Goal: Information Seeking & Learning: Learn about a topic

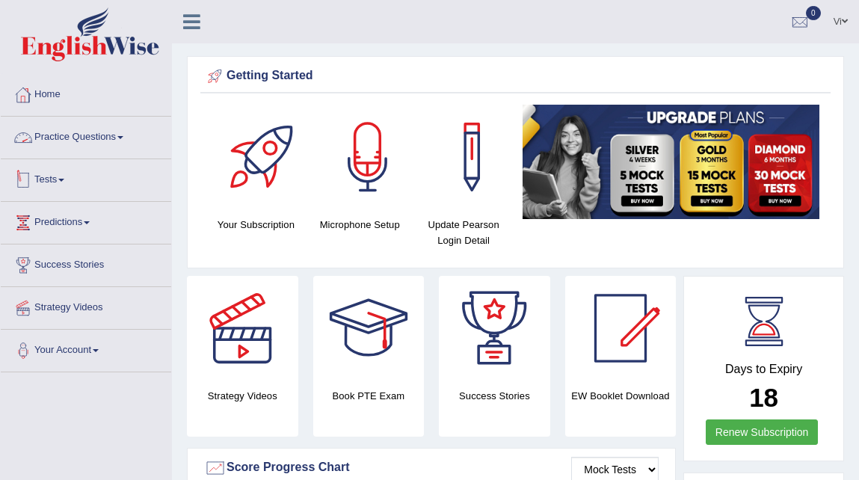
click at [43, 180] on link "Tests" at bounding box center [86, 177] width 171 height 37
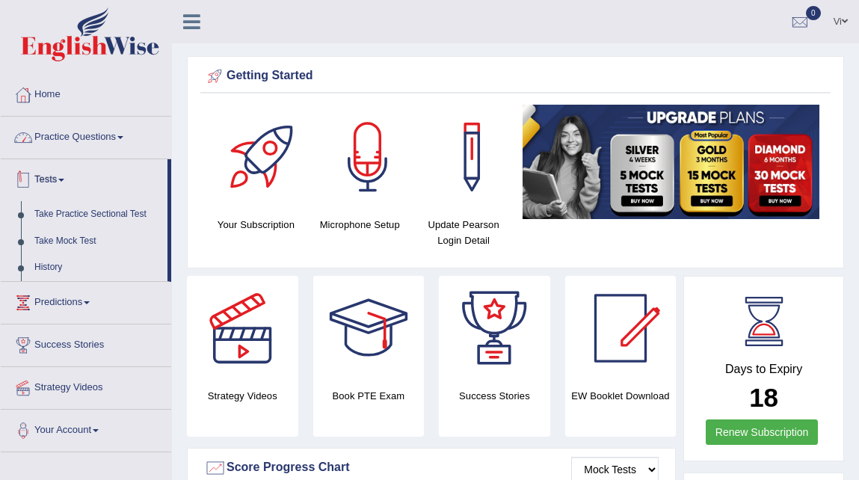
click at [64, 141] on link "Practice Questions" at bounding box center [86, 135] width 171 height 37
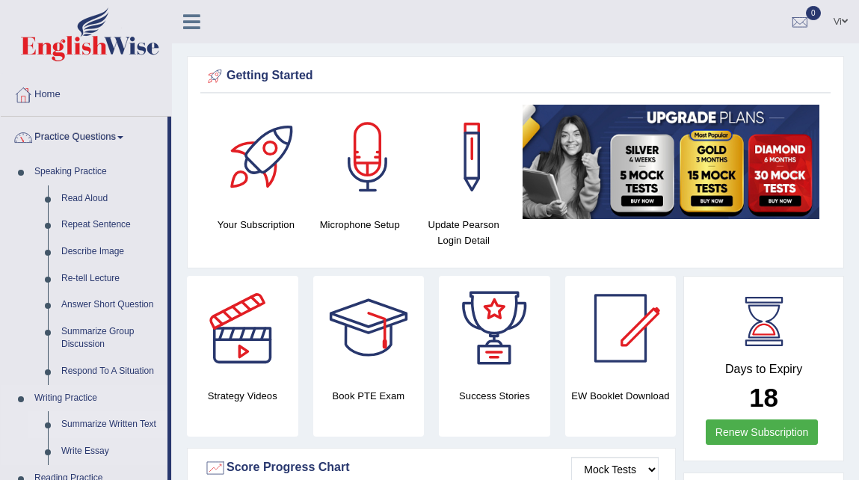
click at [111, 426] on link "Summarize Written Text" at bounding box center [111, 424] width 113 height 27
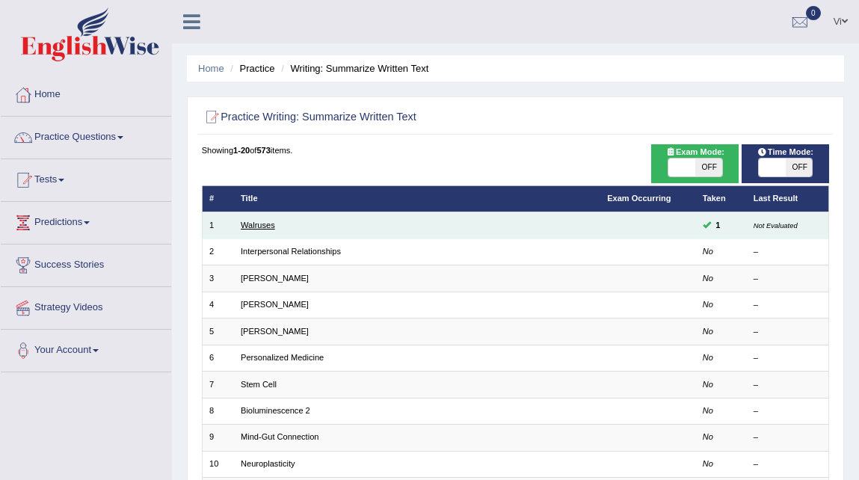
click at [257, 223] on link "Walruses" at bounding box center [258, 225] width 34 height 9
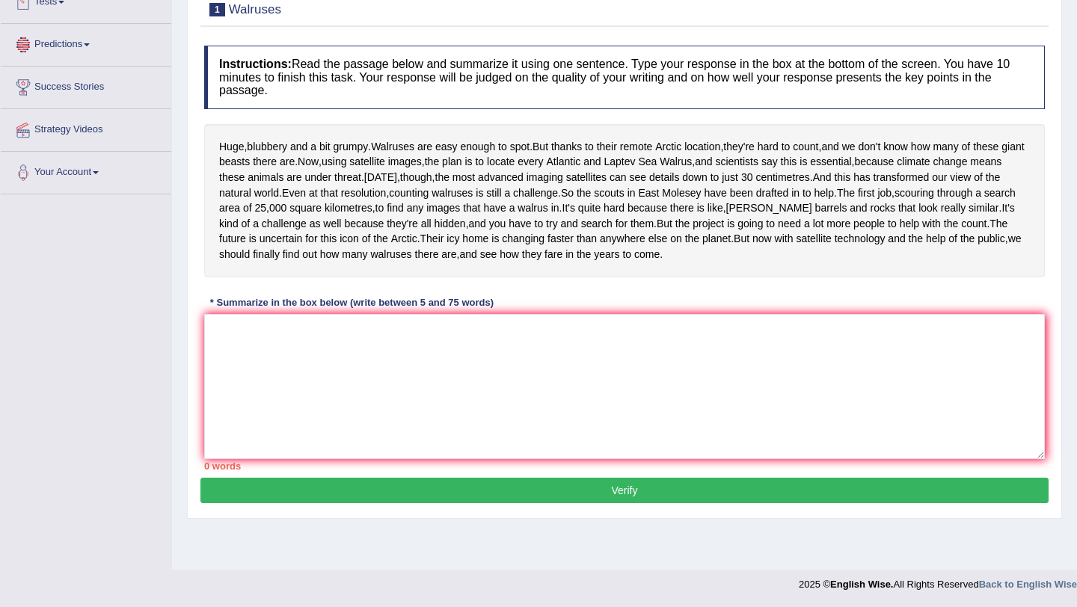
scroll to position [216, 0]
click at [259, 404] on textarea at bounding box center [624, 386] width 841 height 145
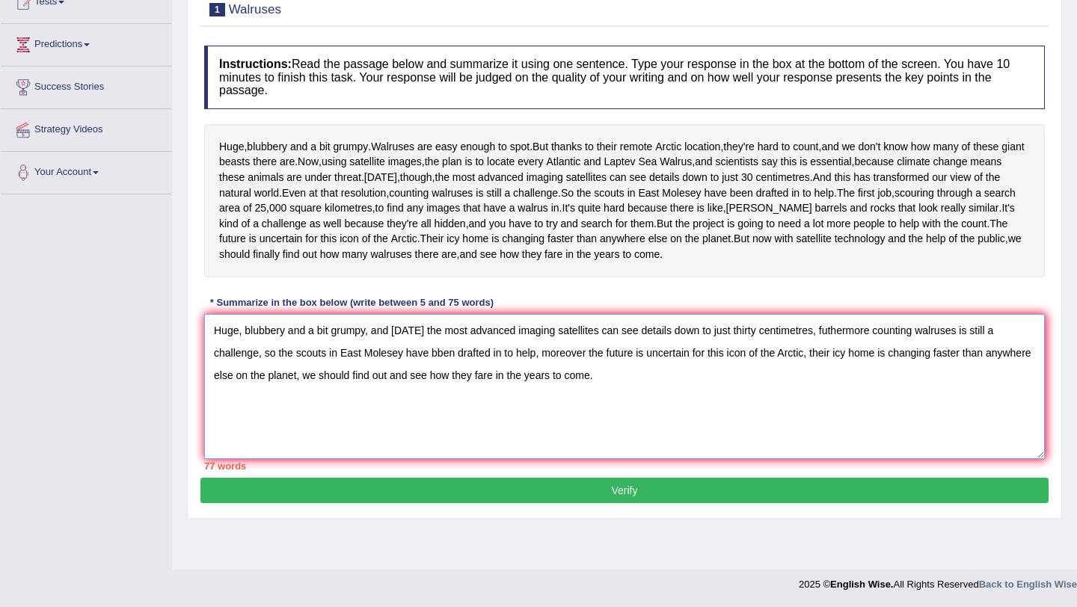
click at [370, 414] on textarea "Huge, blubbery and a bit grumpy, and today the most advanced imaging satellites…" at bounding box center [624, 386] width 841 height 145
drag, startPoint x: 460, startPoint y: 417, endPoint x: 397, endPoint y: 414, distance: 62.9
click at [397, 414] on textarea "Huge, blubbery and a bit grumpy, and today the most advanced imaging satellites…" at bounding box center [624, 386] width 841 height 145
click at [458, 438] on textarea "Huge, blubbery and a bit grumpy, and today the most advanced imaging satellites…" at bounding box center [624, 386] width 841 height 145
drag, startPoint x: 500, startPoint y: 417, endPoint x: 446, endPoint y: 413, distance: 54.7
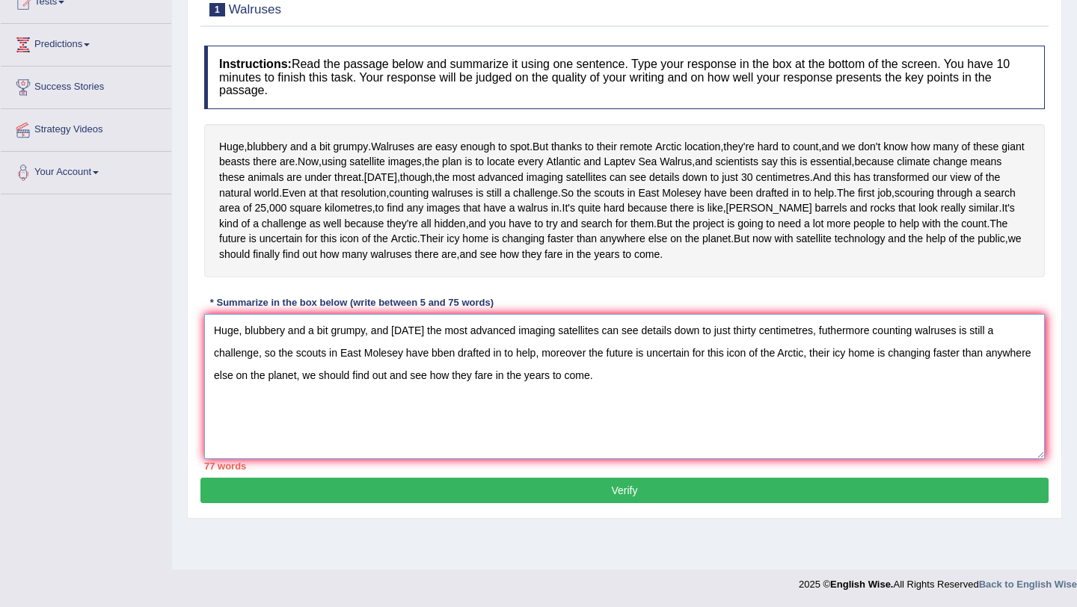
click at [446, 413] on textarea "Huge, blubbery and a bit grumpy, and today the most advanced imaging satellites…" at bounding box center [624, 386] width 841 height 145
click at [488, 418] on textarea "Huge, blubbery and a bit grumpy, and today the most advanced imaging satellites…" at bounding box center [624, 386] width 841 height 145
click at [478, 413] on textarea "Huge, blubbery and a bit grumpy, and today the most advanced imaging satellites…" at bounding box center [624, 386] width 841 height 145
drag, startPoint x: 441, startPoint y: 412, endPoint x: 425, endPoint y: 411, distance: 16.5
click at [410, 410] on textarea "Huge, blubbery and a bit grumpy, and today the most advanced imaging satellites…" at bounding box center [624, 386] width 841 height 145
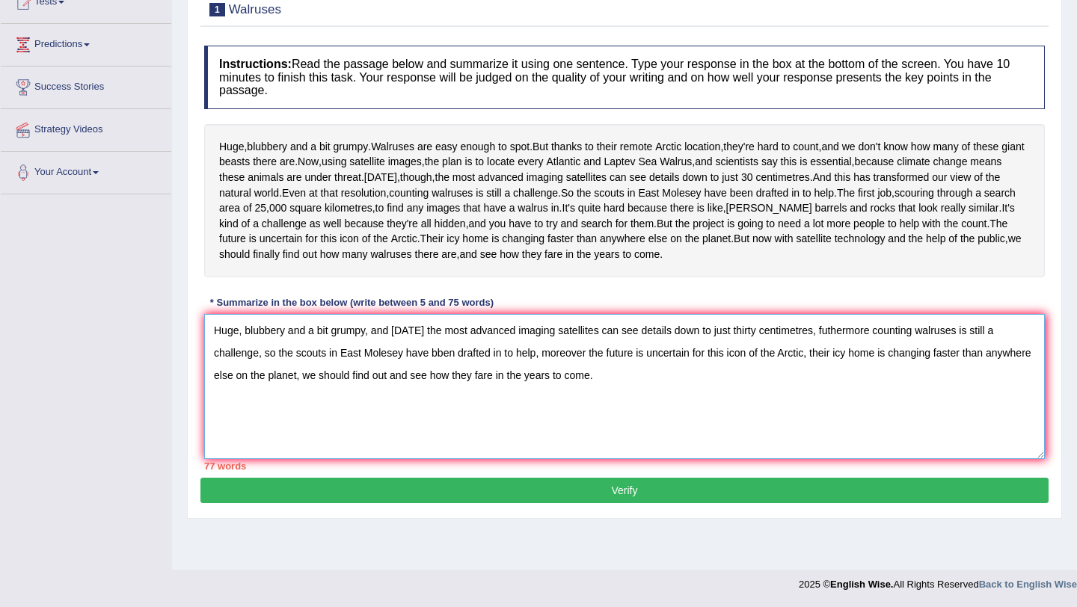
drag, startPoint x: 457, startPoint y: 411, endPoint x: 400, endPoint y: 411, distance: 56.9
click at [400, 411] on textarea "Huge, blubbery and a bit grumpy, and today the most advanced imaging satellites…" at bounding box center [624, 386] width 841 height 145
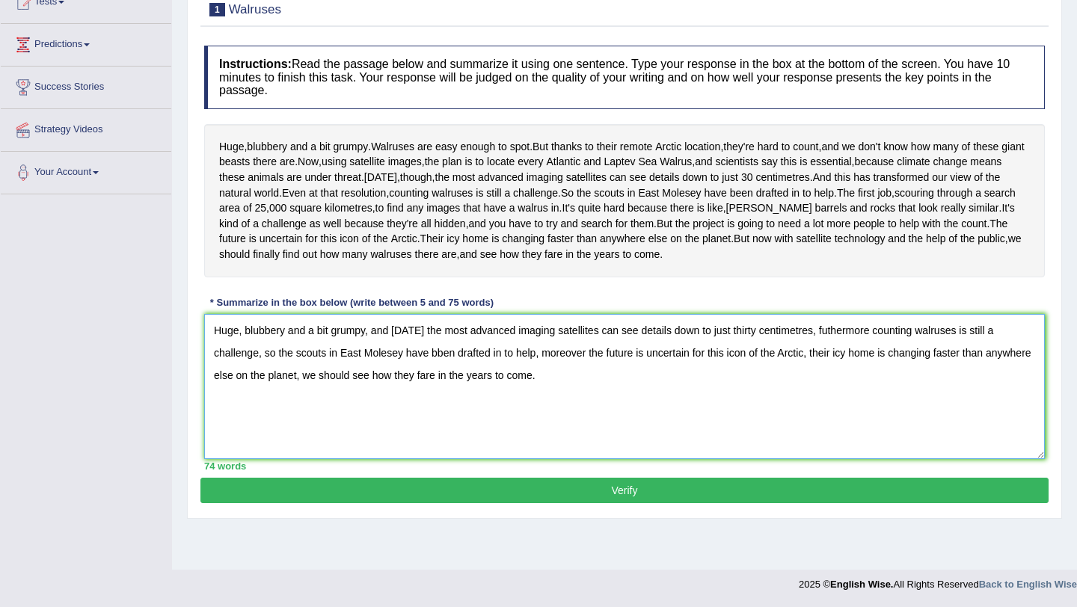
click at [404, 413] on textarea "Huge, blubbery and a bit grumpy, and today the most advanced imaging satellites…" at bounding box center [624, 386] width 841 height 145
click at [479, 459] on textarea "Huge, blubbery and a bit grumpy, and today the most advanced imaging satellites…" at bounding box center [624, 386] width 841 height 145
click at [423, 366] on textarea "Huge, blubbery and a bit grumpy, and today the most advanced imaging satellites…" at bounding box center [624, 386] width 841 height 145
click at [652, 424] on textarea "Huge, blubbery and a bit grumpy, and today, the most advanced imaging satellite…" at bounding box center [624, 386] width 841 height 145
click at [446, 393] on textarea "Huge, blubbery and a bit grumpy, and today, the most advanced imaging satellite…" at bounding box center [624, 386] width 841 height 145
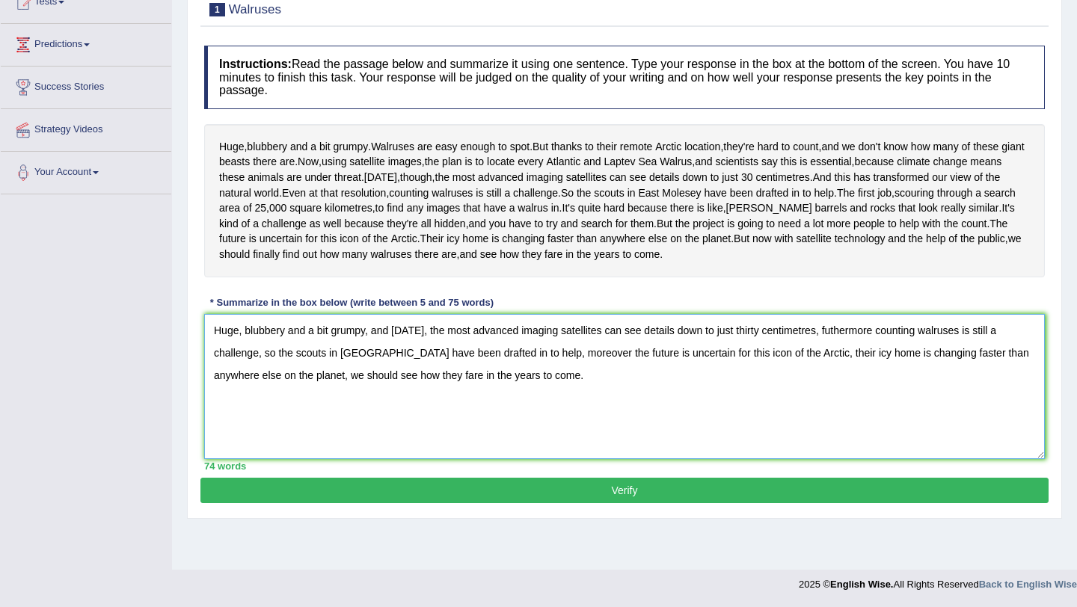
click at [464, 459] on textarea "Huge, blubbery and a bit grumpy, and today, the most advanced imaging satellite…" at bounding box center [624, 386] width 841 height 145
type textarea "Huge, blubbery and a bit grumpy, and today, the most advanced imaging satellite…"
click at [531, 479] on button "Verify" at bounding box center [624, 490] width 848 height 25
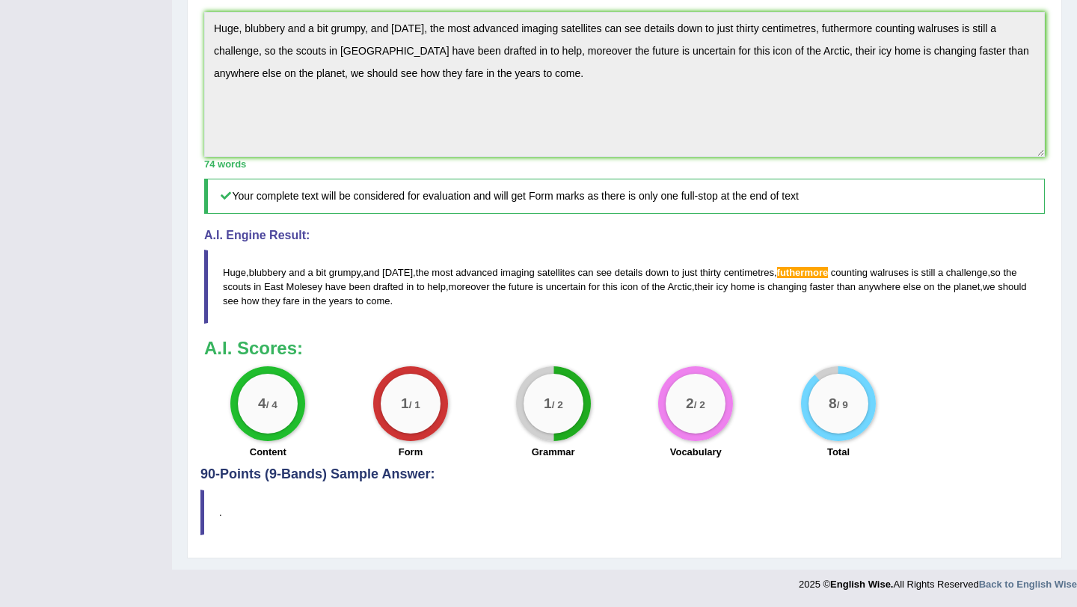
scroll to position [482, 0]
click at [815, 278] on span "futhermore" at bounding box center [803, 272] width 52 height 11
click at [803, 278] on span "futhermore" at bounding box center [803, 272] width 52 height 11
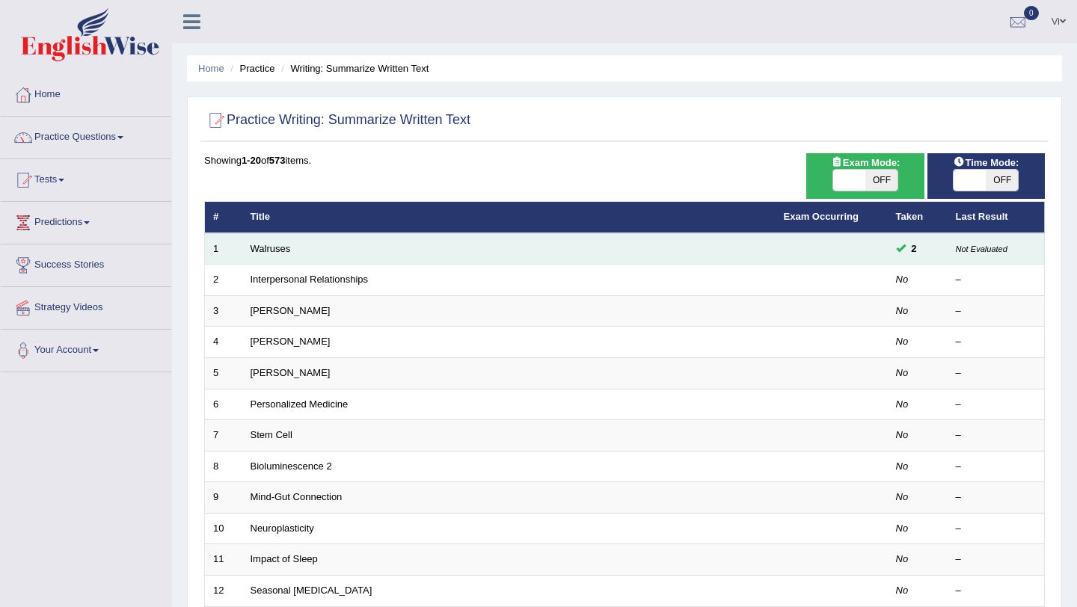
click at [902, 245] on span at bounding box center [901, 248] width 10 height 10
click at [283, 248] on link "Walruses" at bounding box center [271, 248] width 40 height 11
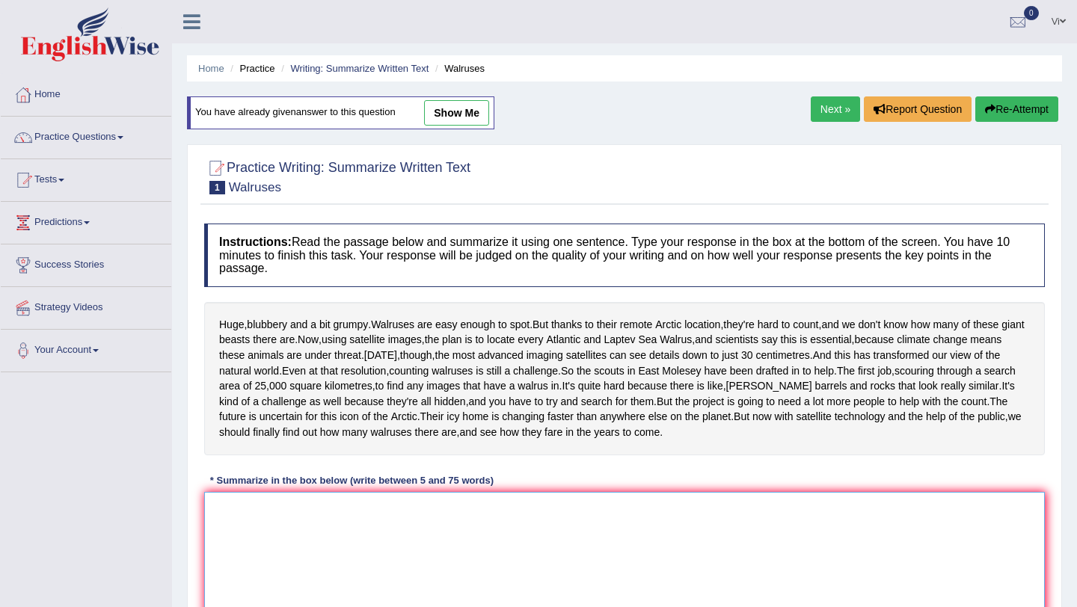
click at [449, 589] on textarea at bounding box center [624, 564] width 841 height 145
paste textarea "Huge, blubbery and a bit grumpy, and today, the most advanced imaging satellite…"
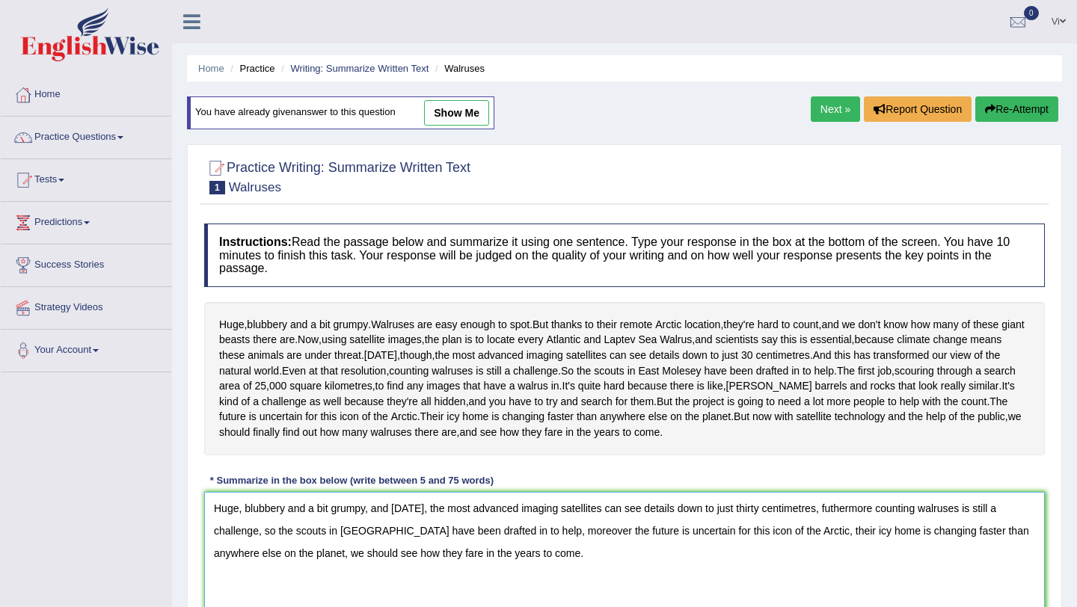
scroll to position [30, 0]
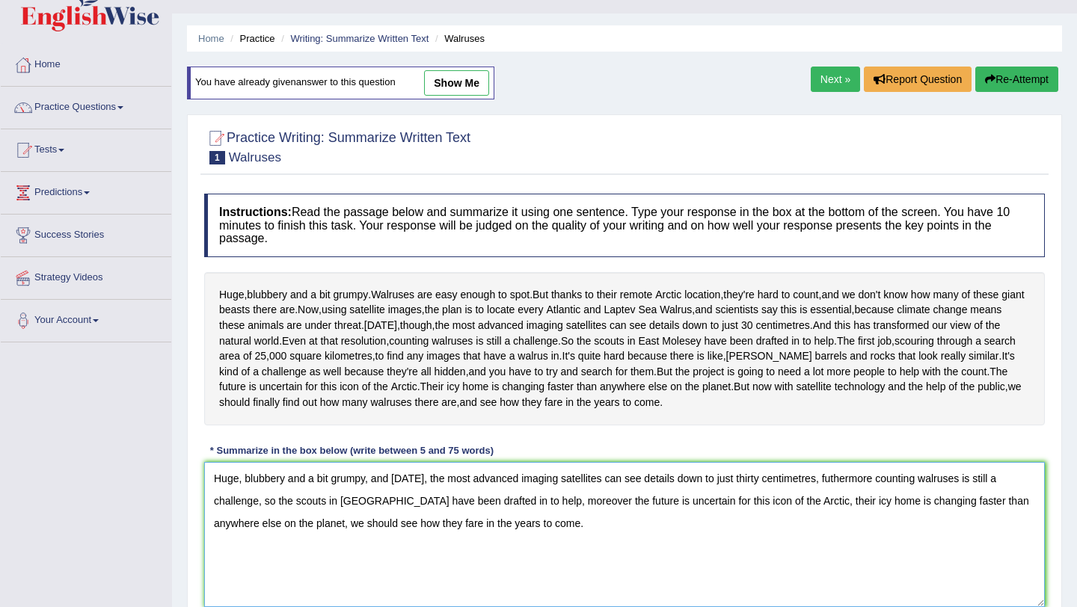
click at [833, 557] on textarea "Huge, blubbery and a bit grumpy, and today, the most advanced imaging satellite…" at bounding box center [624, 534] width 841 height 145
click at [864, 589] on textarea "Huge, blubbery and a bit grumpy, and today, the most advanced imaging satellite…" at bounding box center [624, 534] width 841 height 145
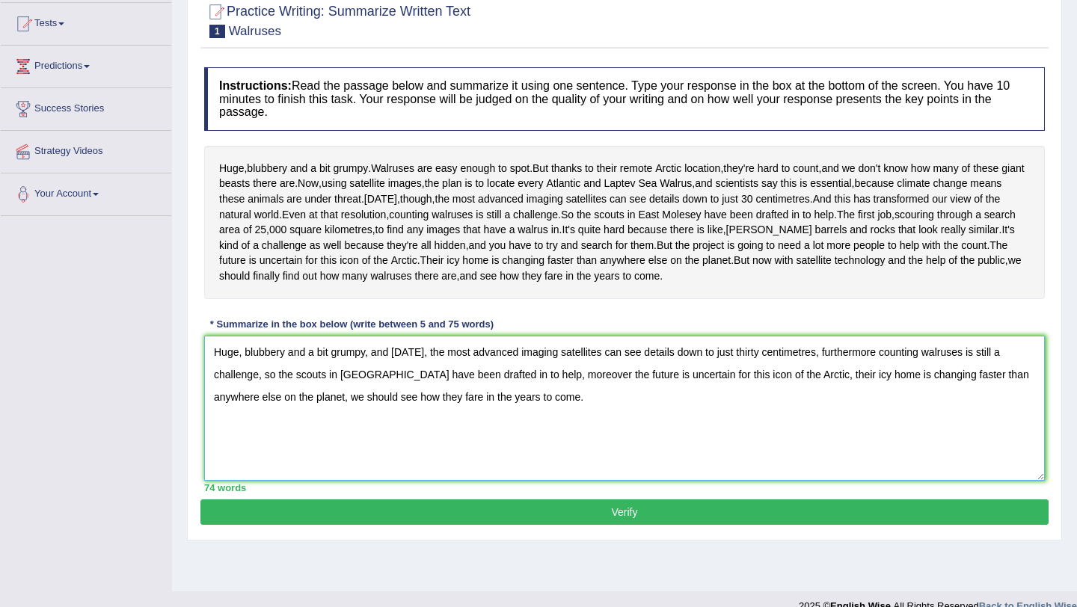
scroll to position [156, 0]
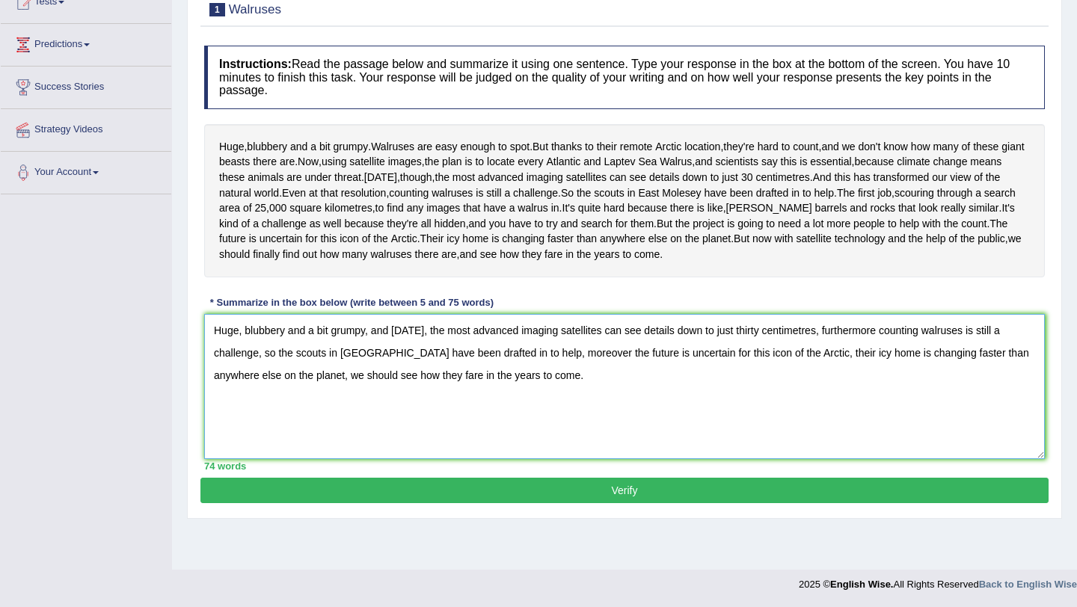
type textarea "Huge, blubbery and a bit grumpy, and today, the most advanced imaging satellite…"
click at [741, 503] on button "Verify" at bounding box center [624, 490] width 848 height 25
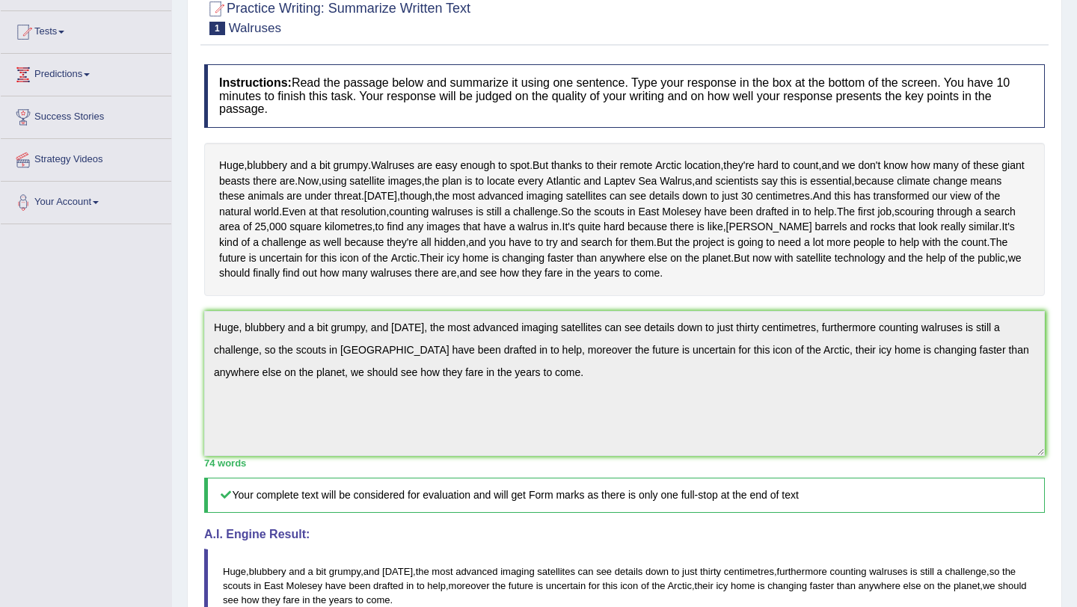
scroll to position [0, 0]
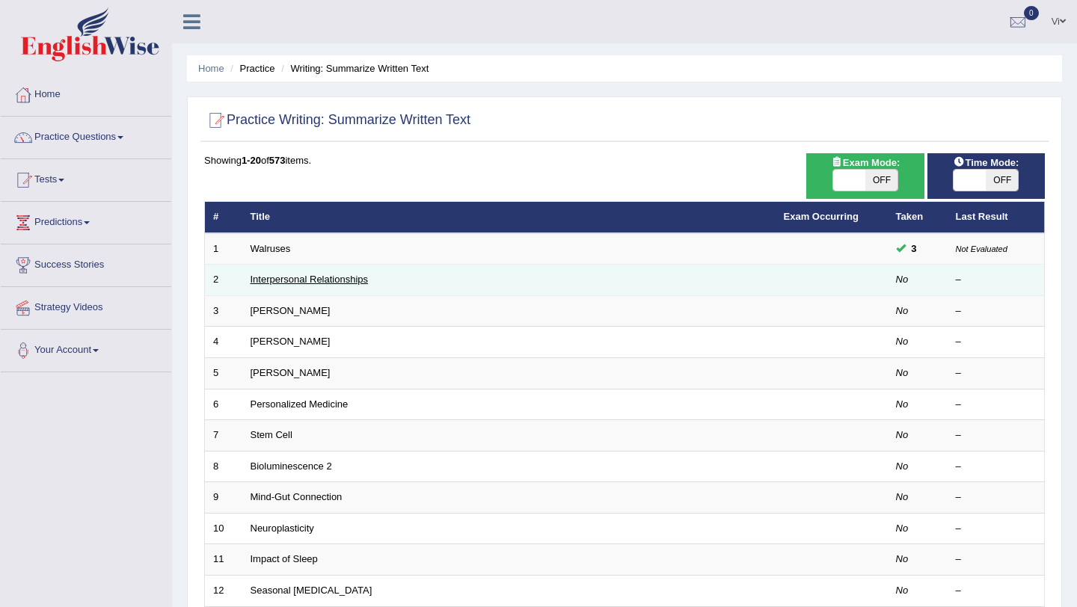
click at [327, 279] on link "Interpersonal Relationships" at bounding box center [310, 279] width 118 height 11
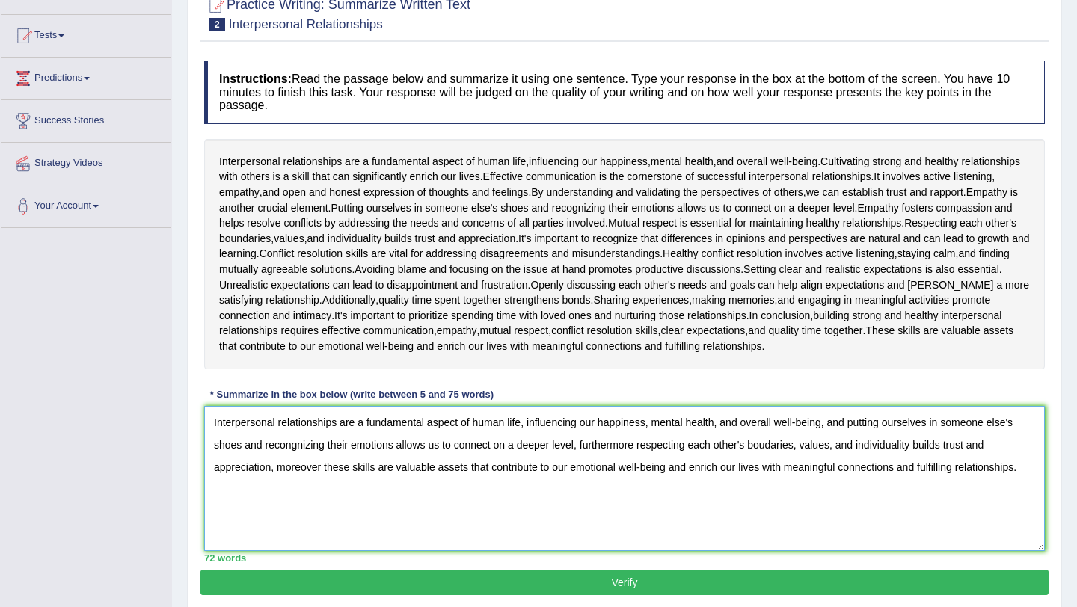
scroll to position [197, 0]
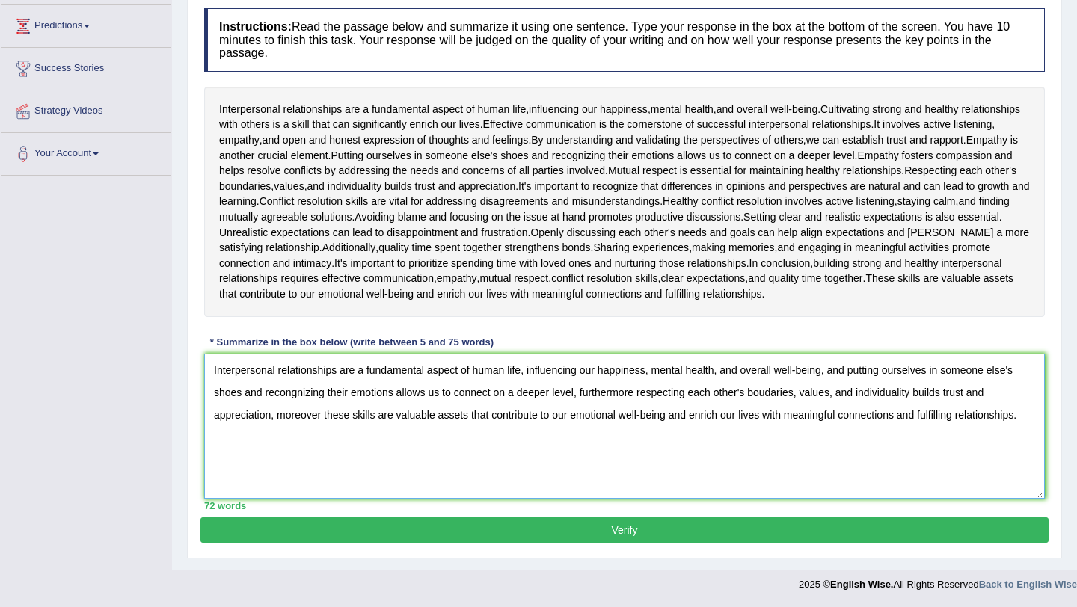
type textarea "Interpersonal relationships are a fundamental aspect of human life, influencing…"
click at [901, 527] on button "Verify" at bounding box center [624, 530] width 848 height 25
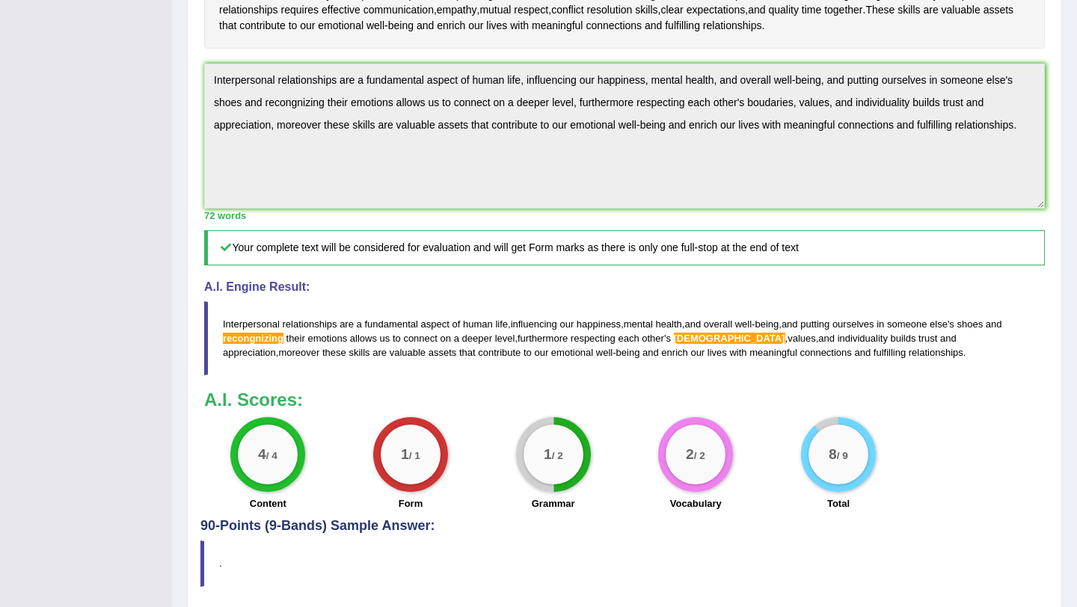
scroll to position [517, 0]
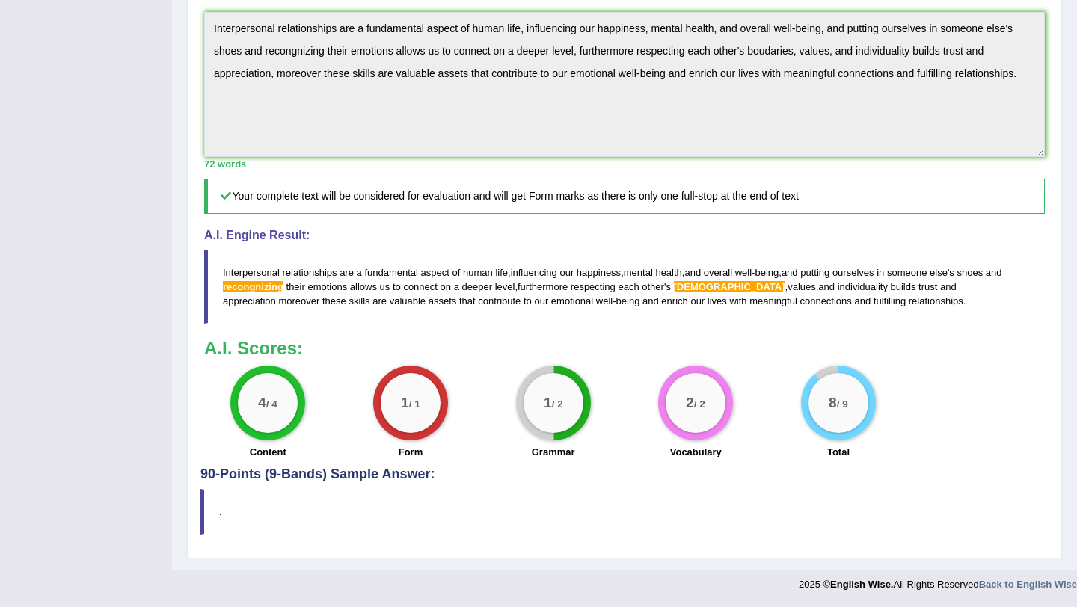
click at [708, 281] on span "boudaries" at bounding box center [729, 286] width 111 height 11
click at [268, 402] on small "/ 4" at bounding box center [271, 404] width 11 height 11
click at [267, 519] on blockquote "." at bounding box center [624, 512] width 848 height 46
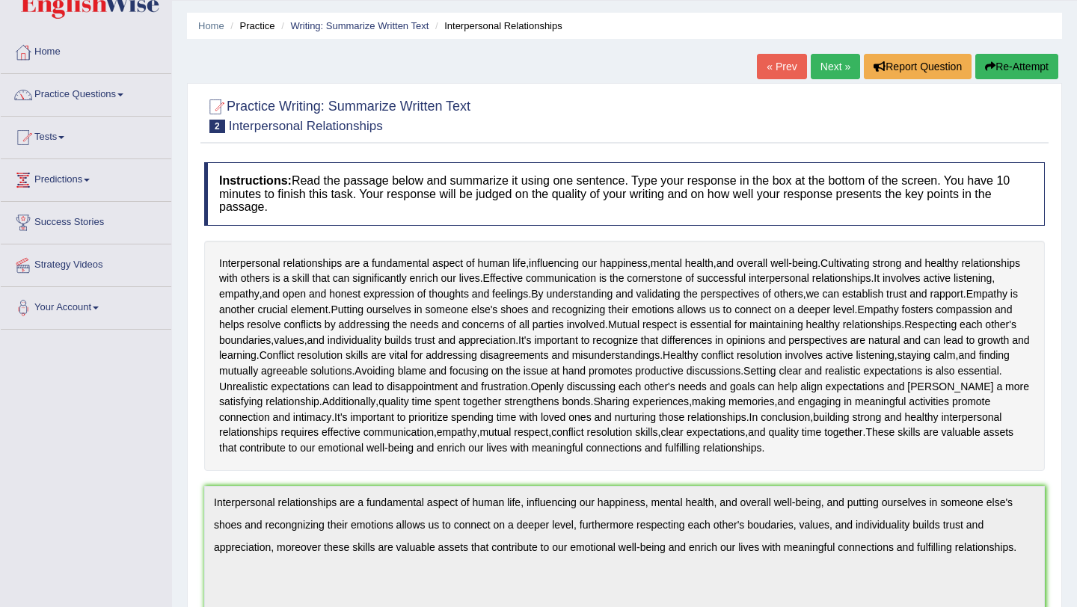
scroll to position [0, 0]
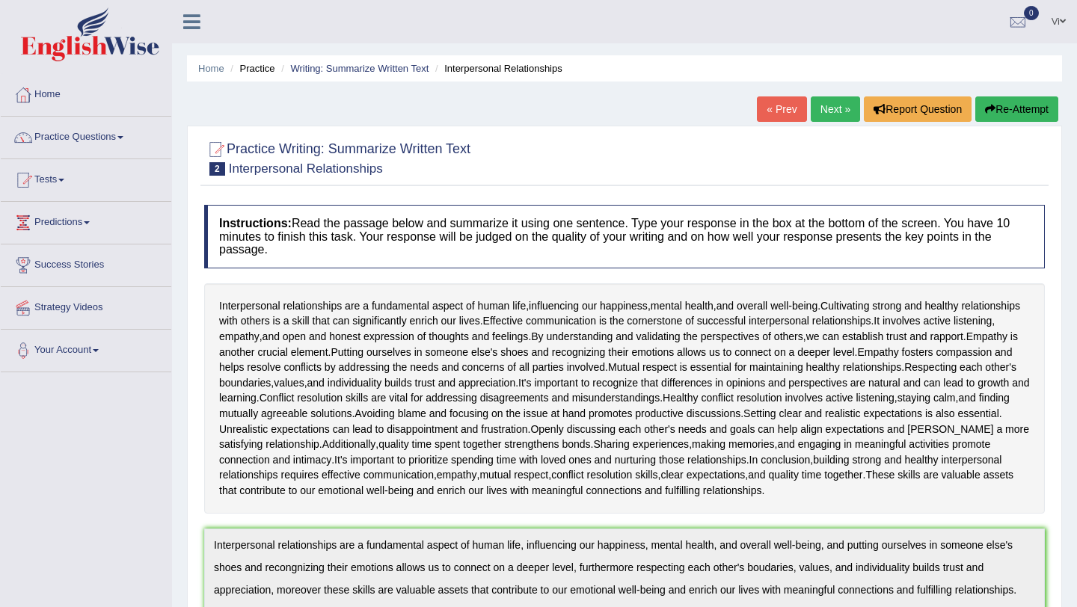
click at [833, 109] on link "Next »" at bounding box center [835, 108] width 49 height 25
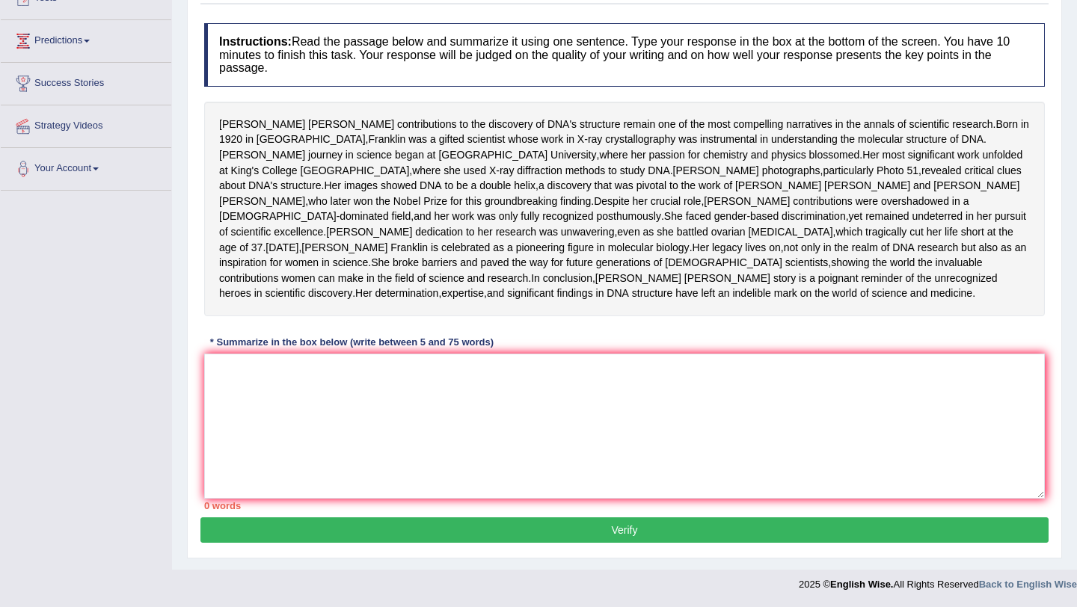
scroll to position [275, 0]
click at [405, 420] on textarea at bounding box center [624, 426] width 841 height 145
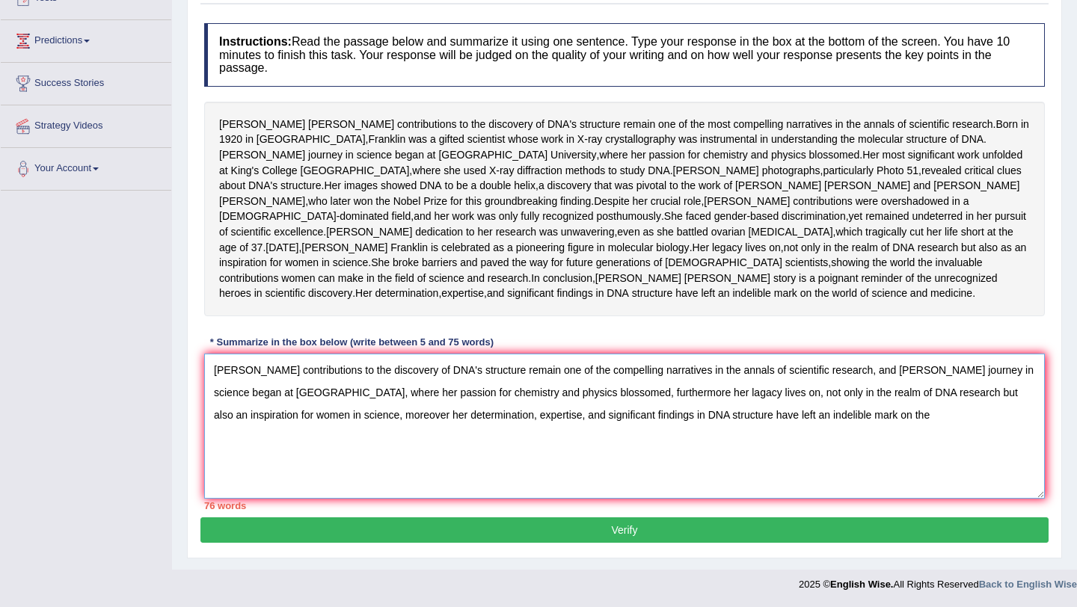
drag, startPoint x: 542, startPoint y: 414, endPoint x: 710, endPoint y: 418, distance: 168.3
click at [710, 418] on textarea "[PERSON_NAME] contributions to the discovery of DNA's structure remain one of t…" at bounding box center [624, 426] width 841 height 145
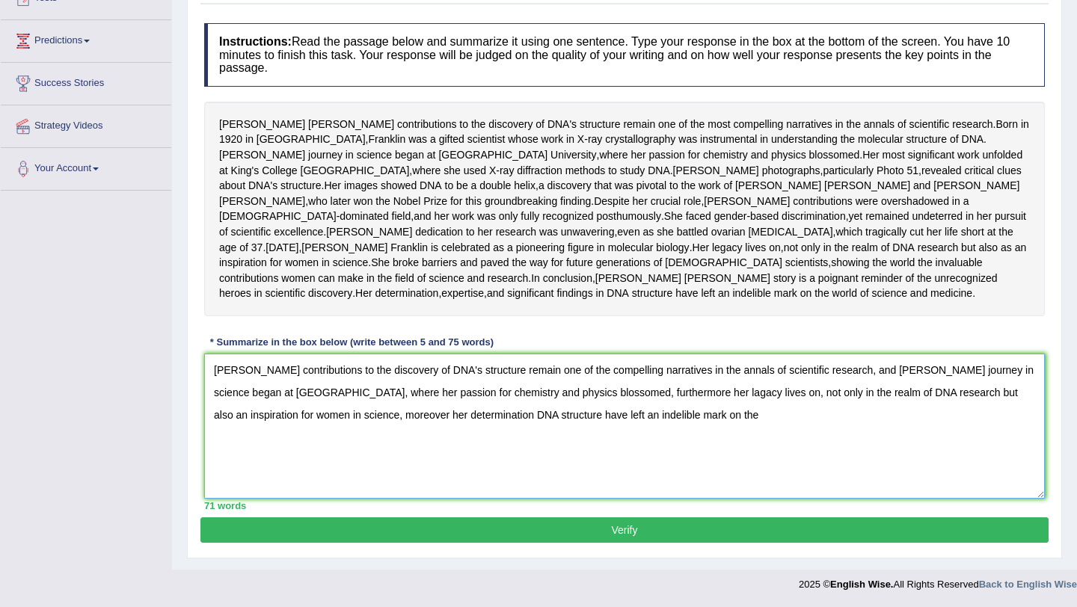
click at [763, 417] on textarea "Rosalind Franklin's contributions to the discovery of DNA's structure remain on…" at bounding box center [624, 426] width 841 height 145
click at [620, 372] on textarea "Rosalind Franklin's contributions to the discovery of DNA's structure remain on…" at bounding box center [624, 426] width 841 height 145
click at [756, 392] on textarea "Rosalind Franklin's contributions to the discovery of DNA's structure remain on…" at bounding box center [624, 426] width 841 height 145
click at [699, 450] on textarea "Rosalind Franklin's contributions to the discovery of DNA's structure remain on…" at bounding box center [624, 426] width 841 height 145
type textarea "Rosalind Franklin's contributions to the discovery of DNA's structure remain on…"
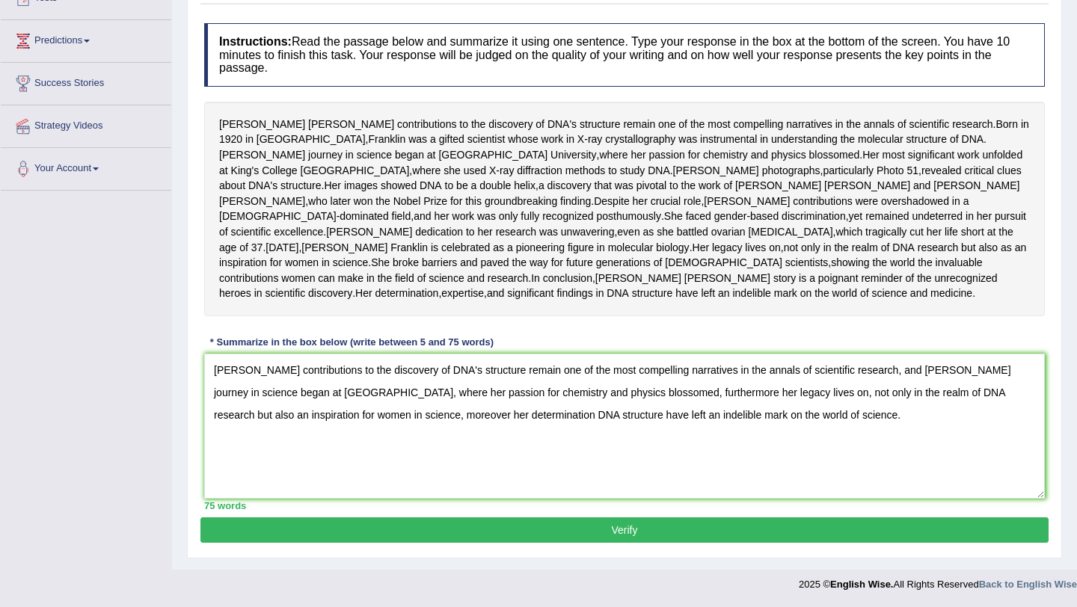
click at [592, 533] on button "Verify" at bounding box center [624, 530] width 848 height 25
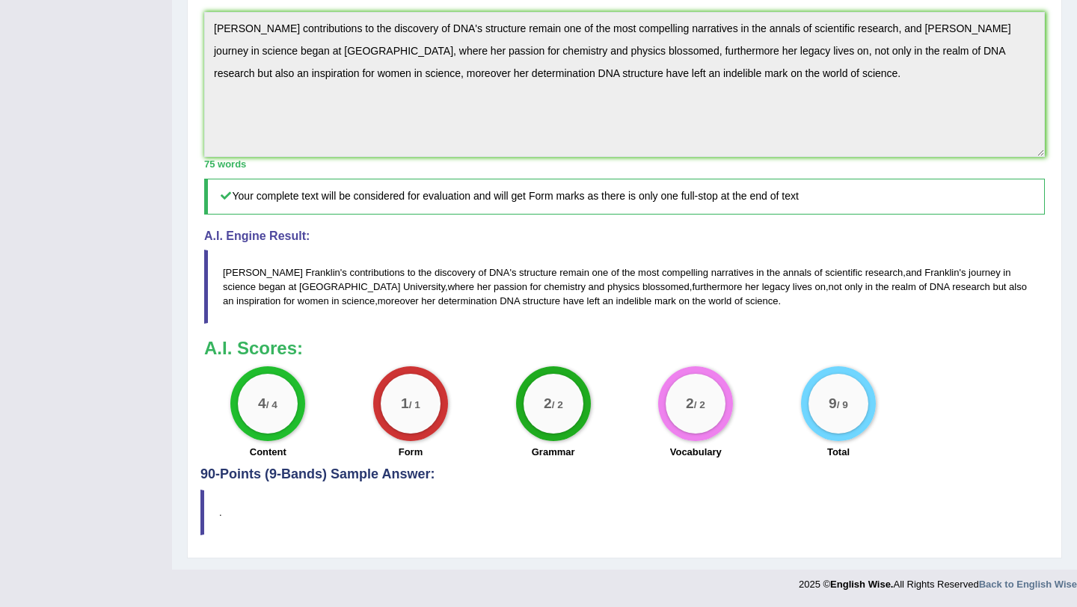
scroll to position [0, 0]
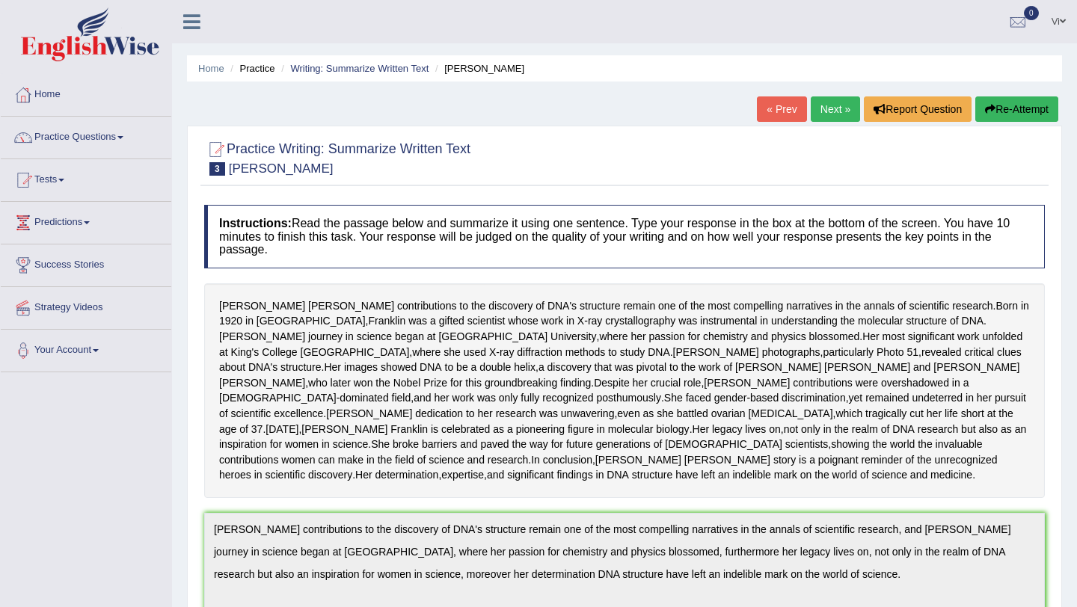
click at [826, 115] on link "Next »" at bounding box center [835, 108] width 49 height 25
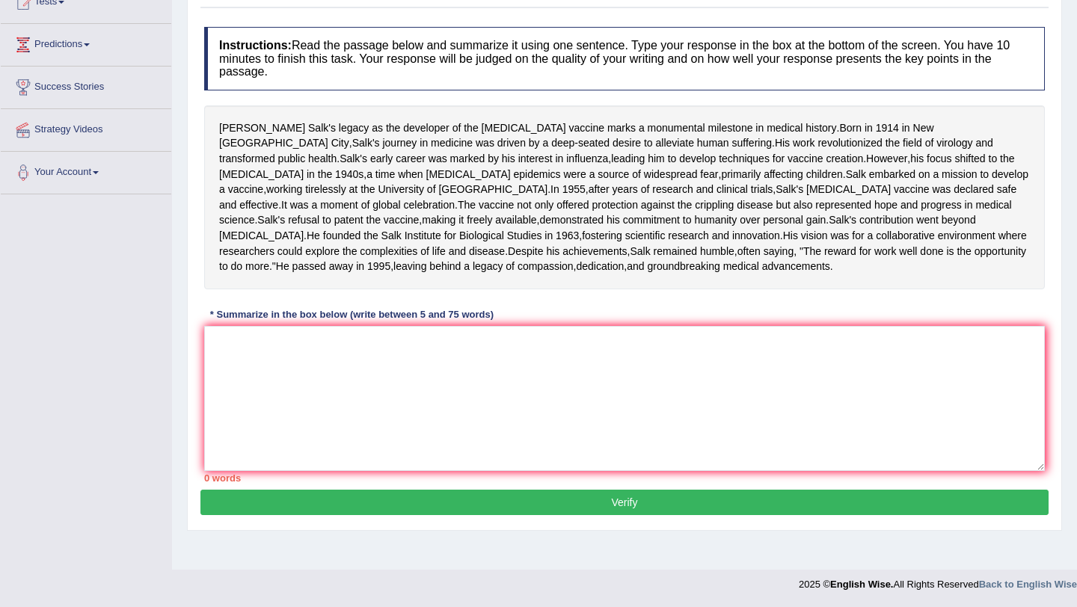
scroll to position [243, 0]
click at [688, 420] on textarea at bounding box center [624, 398] width 841 height 145
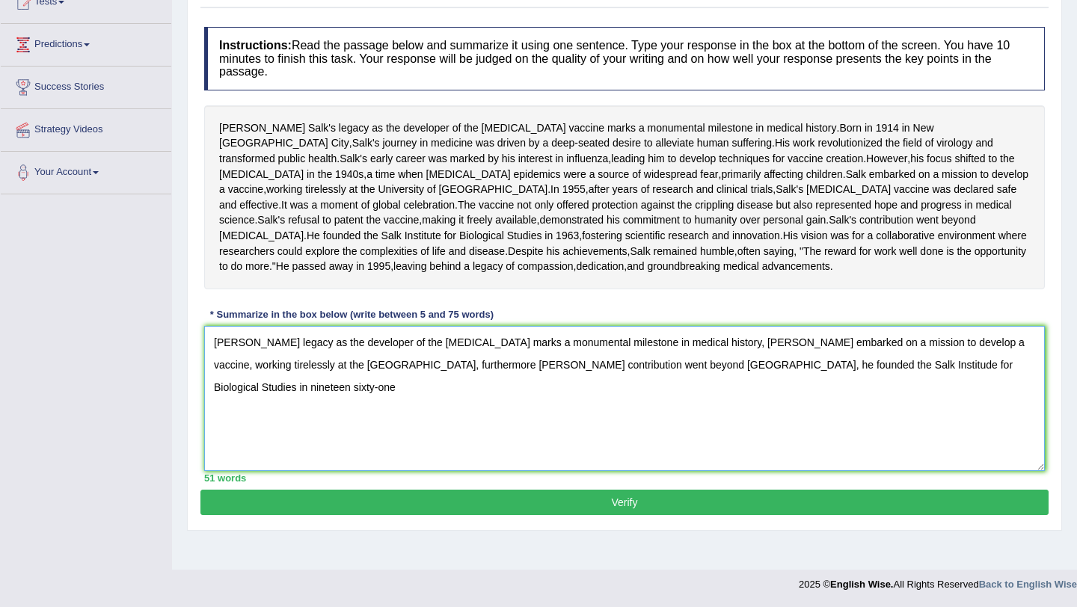
click at [916, 388] on textarea "[PERSON_NAME] legacy as the developer of the [MEDICAL_DATA] marks a monumental …" at bounding box center [624, 398] width 841 height 145
click at [914, 394] on textarea "Jonas Salk's legacy as the developer of the polio vaccine marks a monumental mi…" at bounding box center [624, 398] width 841 height 145
click at [995, 398] on textarea "Jonas Salk's legacy as the developer of the polio vaccine marks a monumental mi…" at bounding box center [624, 398] width 841 height 145
drag, startPoint x: 990, startPoint y: 391, endPoint x: 461, endPoint y: 394, distance: 528.8
click at [460, 394] on textarea "Jonas Salk's legacy as the developer of the polio vaccine marks a monumental mi…" at bounding box center [624, 398] width 841 height 145
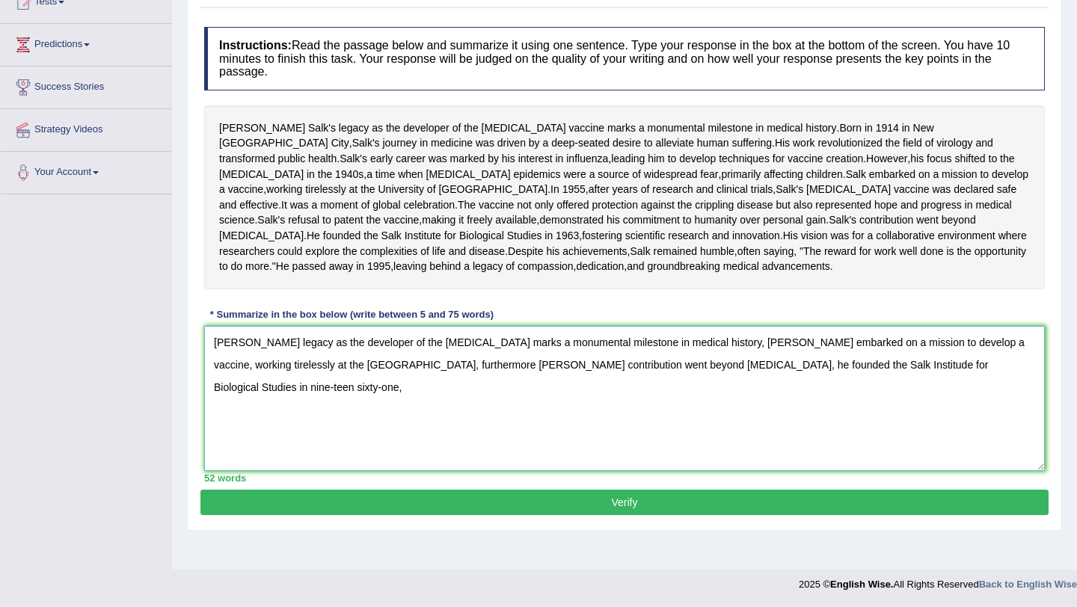
click at [1008, 397] on textarea "Jonas Salk's legacy as the developer of the polio vaccine marks a monumental mi…" at bounding box center [624, 398] width 841 height 145
drag, startPoint x: 862, startPoint y: 412, endPoint x: 705, endPoint y: 416, distance: 157.1
click at [705, 416] on textarea "Jonas Salk's legacy as the developer of the polio vaccine marks a monumental mi…" at bounding box center [624, 398] width 841 height 145
click at [993, 395] on textarea "Jonas Salk's legacy as the developer of the polio vaccine marks a monumental mi…" at bounding box center [624, 398] width 841 height 145
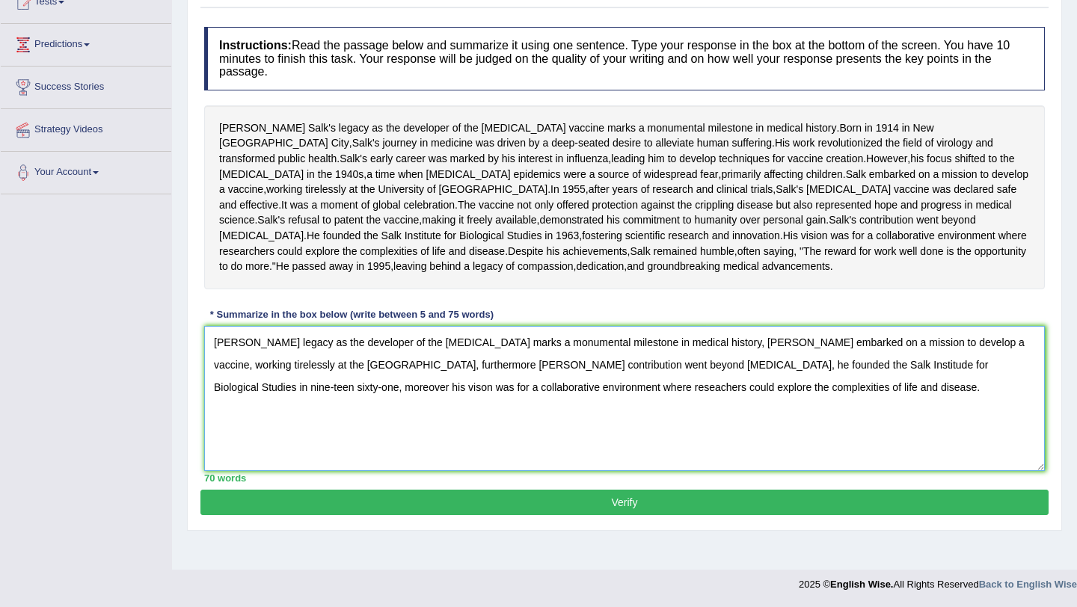
drag, startPoint x: 462, startPoint y: 426, endPoint x: 996, endPoint y: 425, distance: 534.8
click at [996, 425] on textarea "Jonas Salk's legacy as the developer of the polio vaccine marks a monumental mi…" at bounding box center [624, 398] width 841 height 145
click at [995, 425] on textarea "Jonas Salk's legacy as the developer of the polio vaccine marks a monumental mi…" at bounding box center [624, 398] width 841 height 145
drag, startPoint x: 984, startPoint y: 425, endPoint x: 460, endPoint y: 426, distance: 524.4
click at [460, 426] on textarea "Jonas Salk's legacy as the developer of the polio vaccine marks a monumental mi…" at bounding box center [624, 398] width 841 height 145
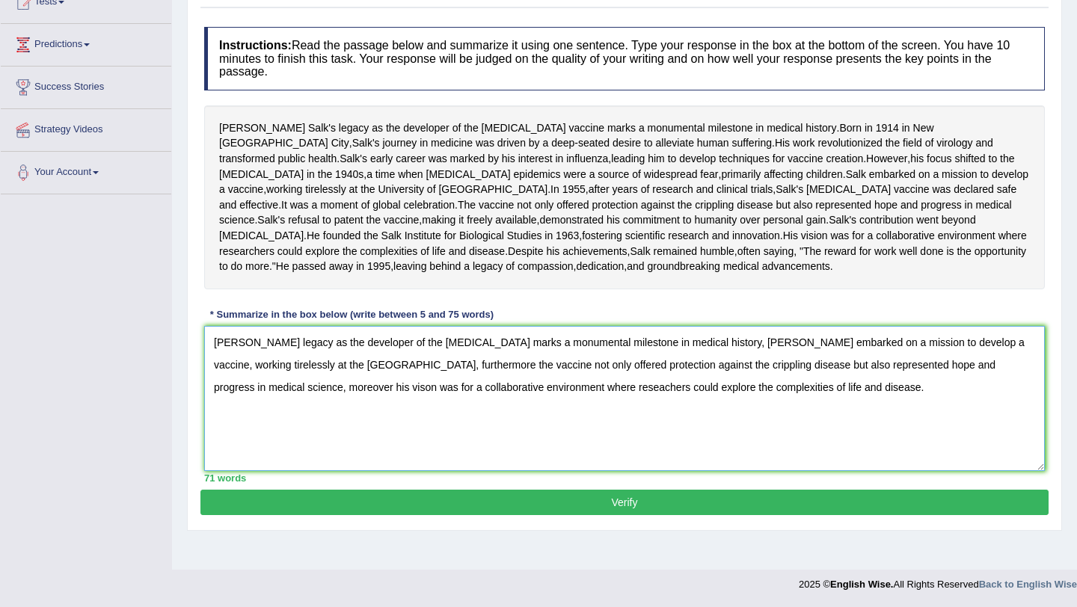
click at [501, 471] on textarea "Jonas Salk's legacy as the developer of the polio vaccine marks a monumental mi…" at bounding box center [624, 398] width 841 height 145
type textarea "Jonas Salk's legacy as the developer of the polio vaccine marks a monumental mi…"
click at [560, 515] on button "Verify" at bounding box center [624, 502] width 848 height 25
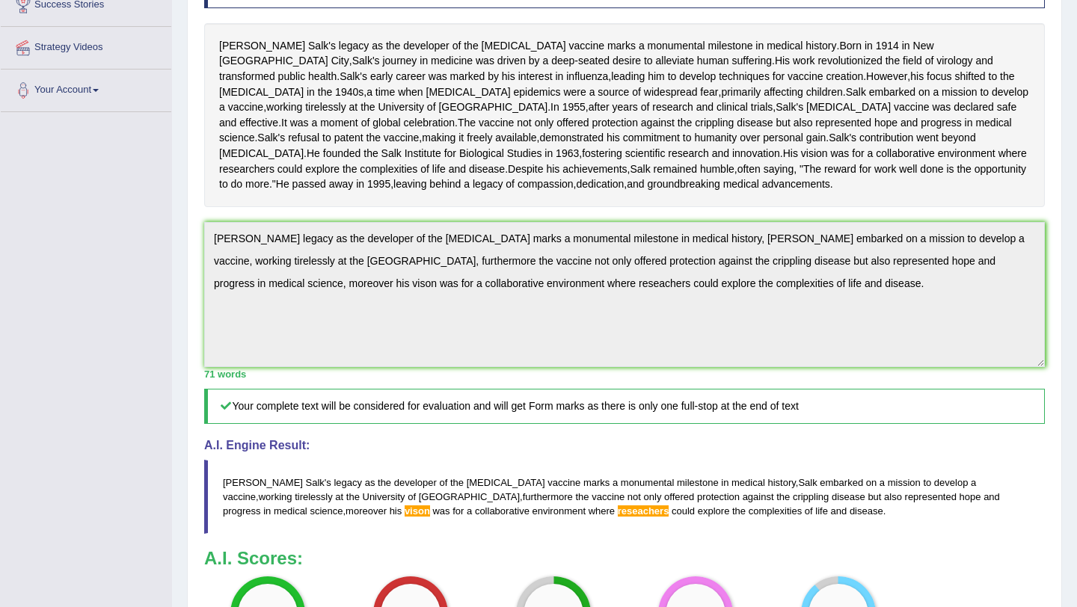
scroll to position [0, 0]
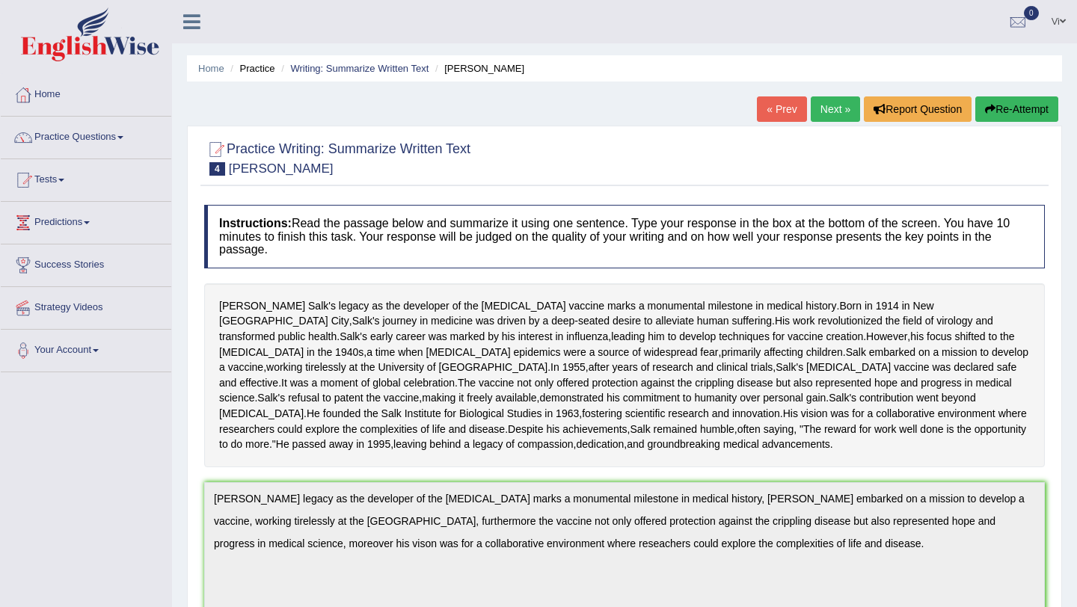
click at [191, 12] on icon at bounding box center [191, 21] width 17 height 19
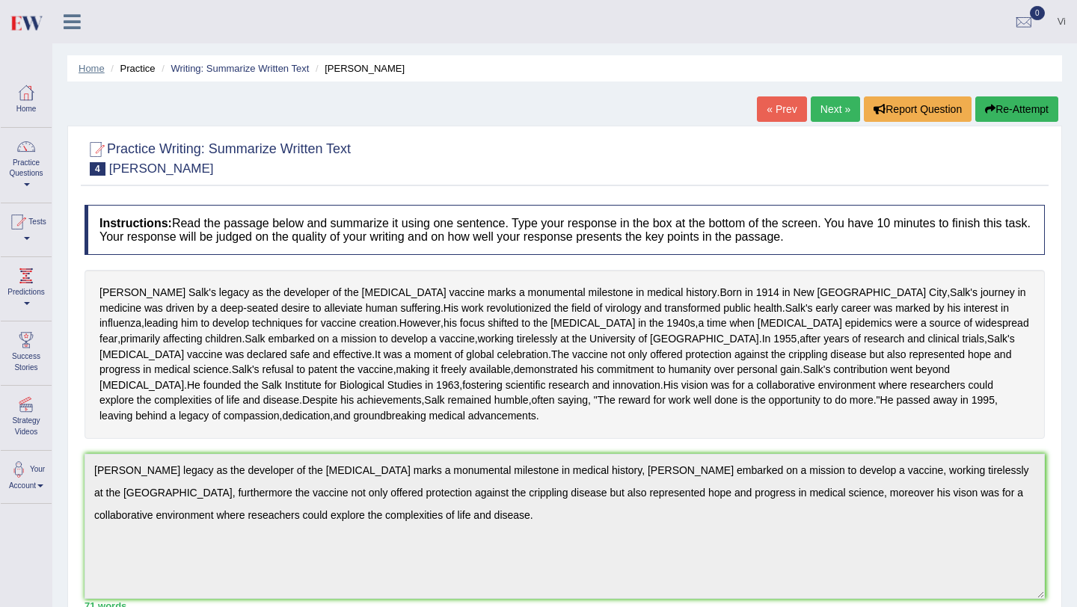
click at [92, 67] on link "Home" at bounding box center [92, 68] width 26 height 11
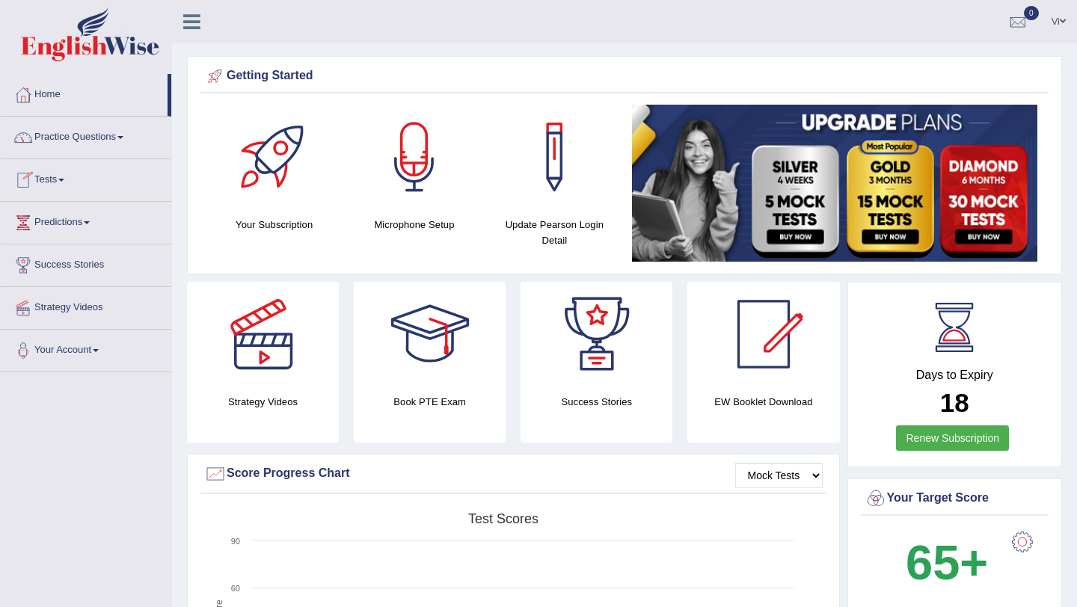
click at [88, 133] on link "Practice Questions" at bounding box center [86, 135] width 171 height 37
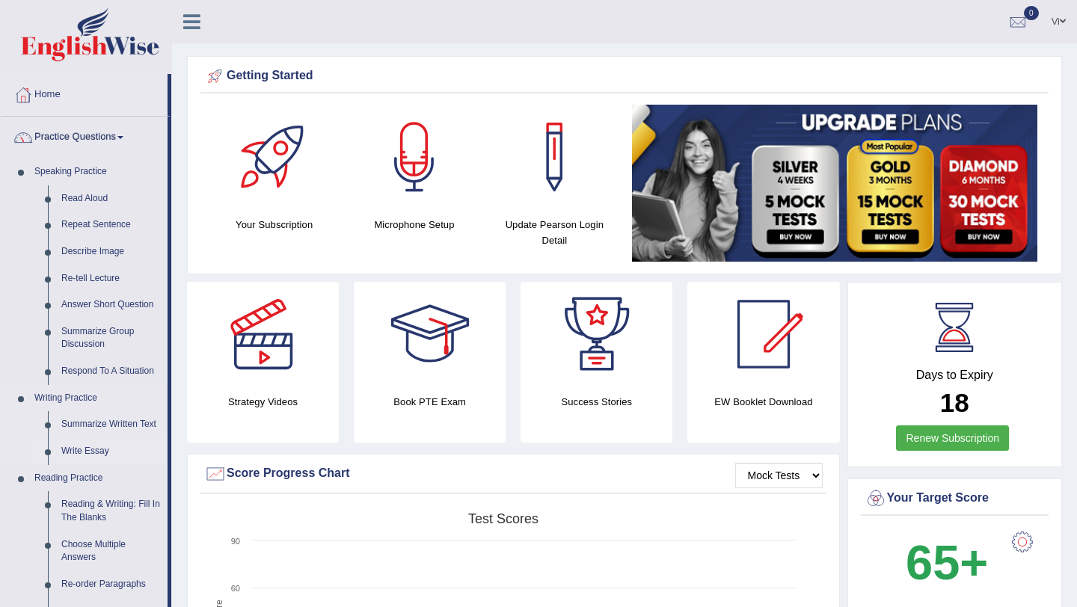
click at [86, 453] on link "Write Essay" at bounding box center [111, 451] width 113 height 27
